Goal: Task Accomplishment & Management: Use online tool/utility

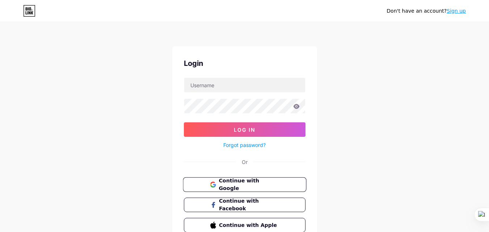
click at [237, 185] on span "Continue with Google" at bounding box center [249, 185] width 60 height 16
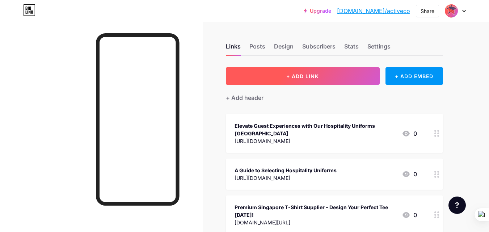
click at [314, 77] on span "+ ADD LINK" at bounding box center [302, 76] width 33 height 6
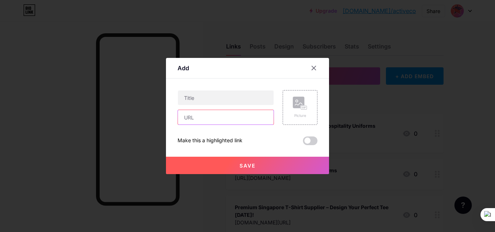
click at [208, 117] on input "text" at bounding box center [226, 117] width 96 height 14
paste input "[URL][DOMAIN_NAME]"
type input "[URL][DOMAIN_NAME]"
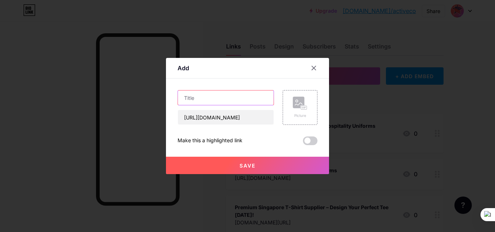
click at [213, 97] on input "text" at bounding box center [226, 98] width 96 height 14
paste input "Best T-Shirt Supplier in [GEOGRAPHIC_DATA]: How to Choose for Quality, Price & …"
type input "Best T-Shirt Supplier in [GEOGRAPHIC_DATA]: How to Choose for Quality, Price & …"
click at [295, 108] on rect at bounding box center [299, 103] width 12 height 12
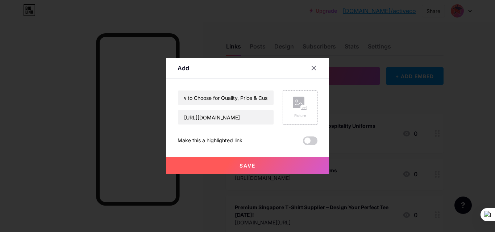
scroll to position [0, 0]
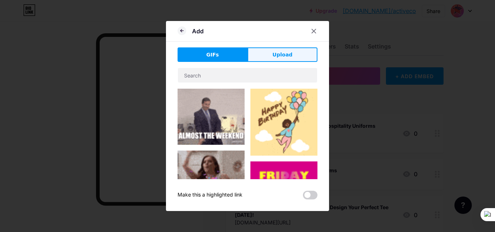
click at [273, 54] on button "Upload" at bounding box center [282, 54] width 70 height 14
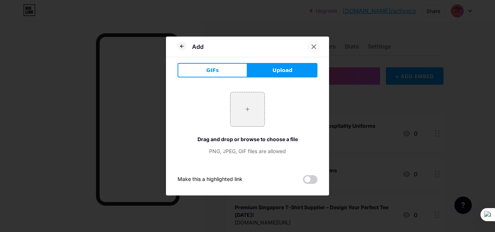
click at [317, 48] on div at bounding box center [313, 46] width 13 height 13
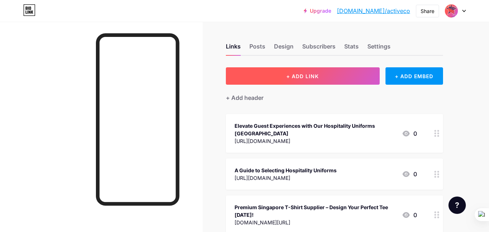
click at [310, 79] on span "+ ADD LINK" at bounding box center [302, 76] width 33 height 6
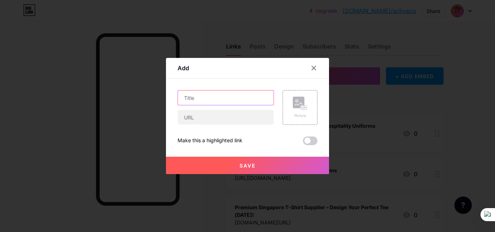
click at [210, 100] on input "text" at bounding box center [226, 98] width 96 height 14
paste input "Best T-Shirt Supplier in [GEOGRAPHIC_DATA]: How to Choose for Quality, Price & …"
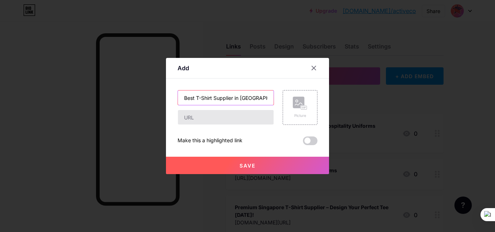
scroll to position [0, 119]
type input "Best T-Shirt Supplier in [GEOGRAPHIC_DATA]: How to Choose for Quality, Price & …"
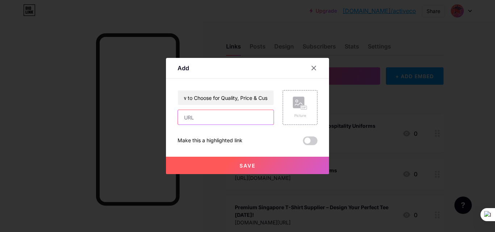
click at [214, 118] on input "text" at bounding box center [226, 117] width 96 height 14
paste input "[URL][DOMAIN_NAME]"
type input "[URL][DOMAIN_NAME]"
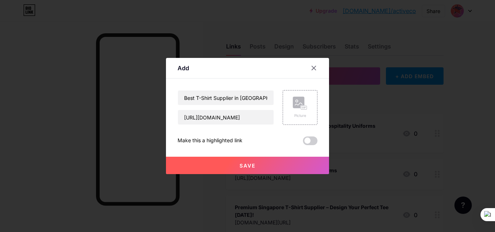
click at [241, 162] on button "Save" at bounding box center [247, 165] width 163 height 17
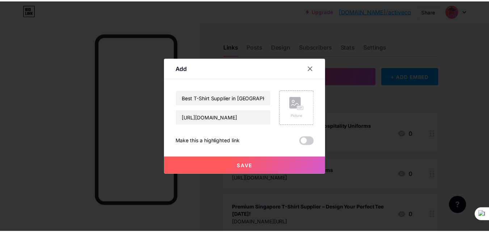
scroll to position [0, 0]
